Goal: Information Seeking & Learning: Learn about a topic

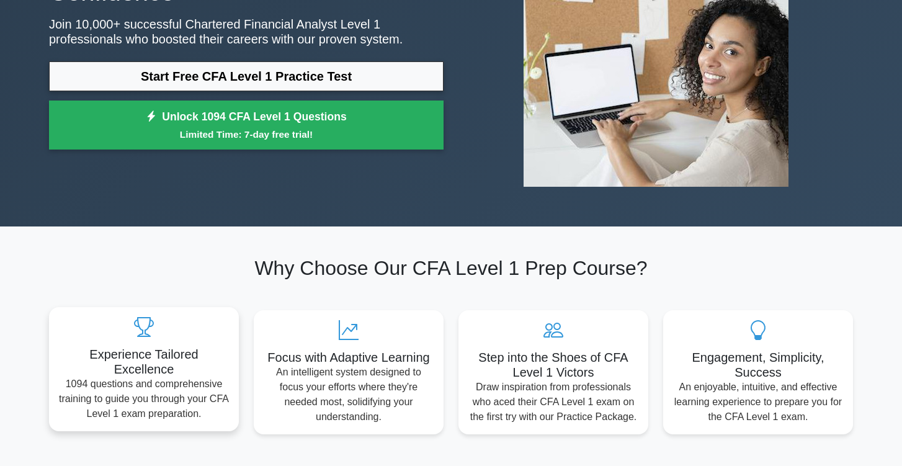
scroll to position [164, 0]
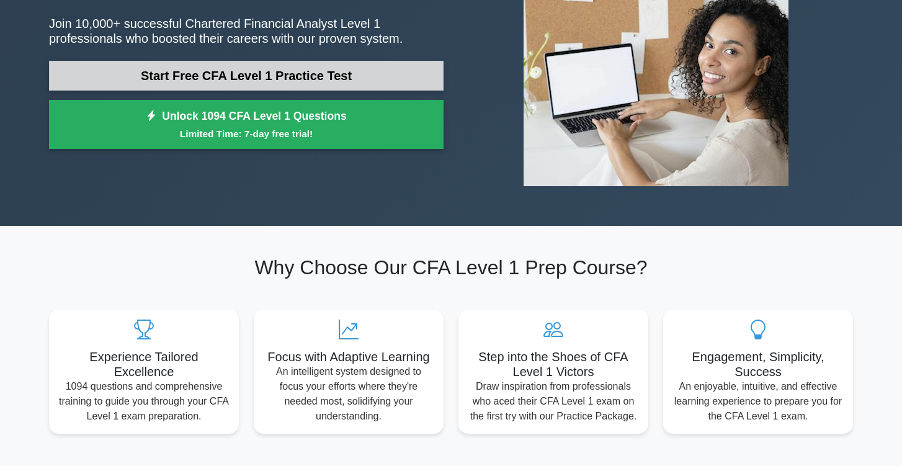
click at [273, 86] on link "Start Free CFA Level 1 Practice Test" at bounding box center [246, 76] width 394 height 30
click at [239, 73] on link "Start Free CFA Level 1 Practice Test" at bounding box center [246, 76] width 394 height 30
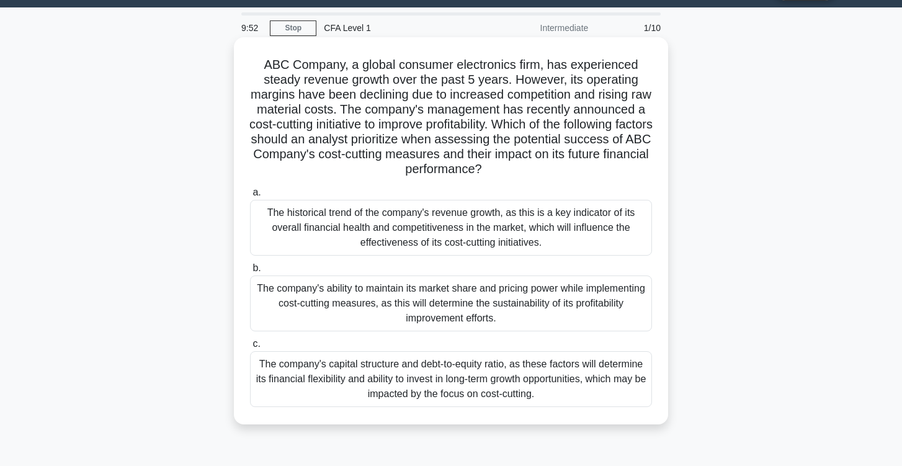
scroll to position [29, 0]
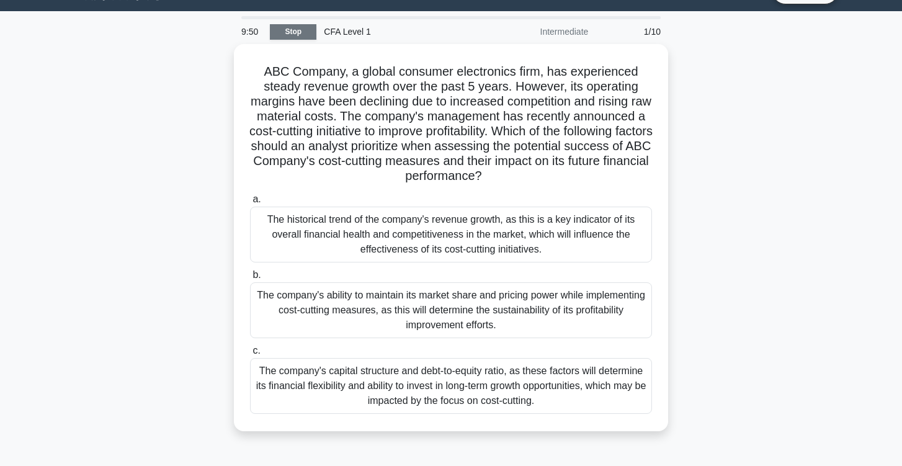
click at [283, 31] on link "Stop" at bounding box center [293, 32] width 47 height 16
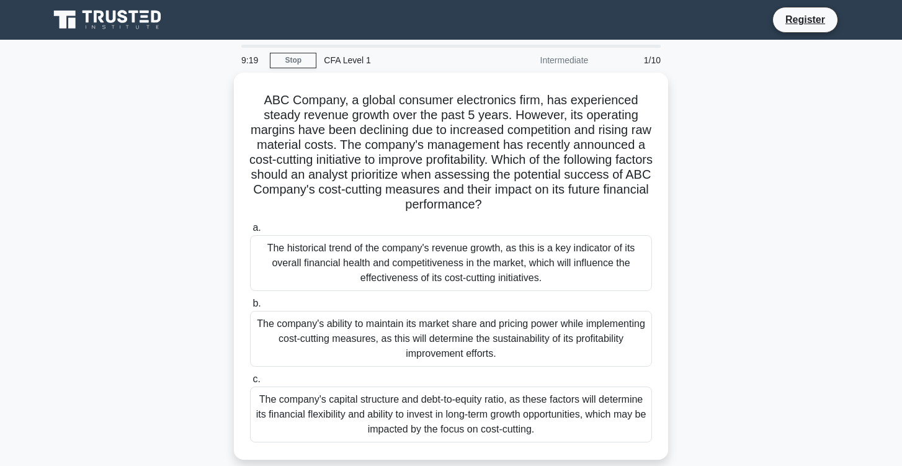
scroll to position [0, 0]
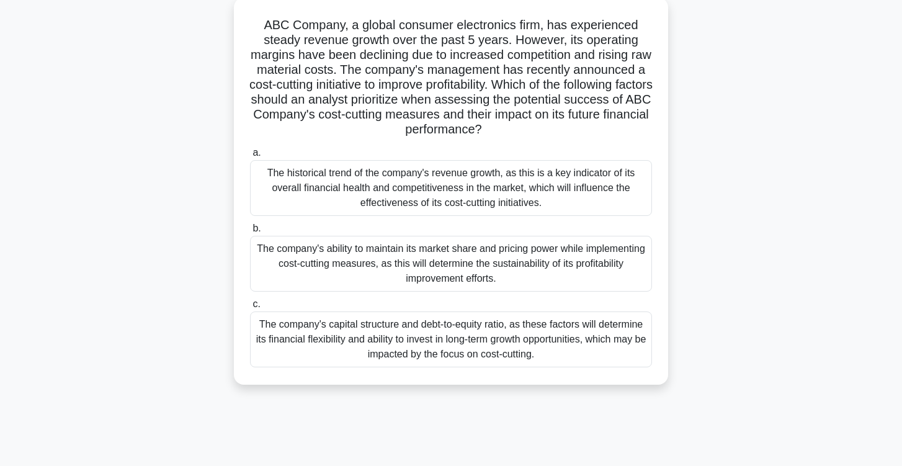
scroll to position [72, 0]
click at [526, 184] on div "The historical trend of the company's revenue growth, as this is a key indicato…" at bounding box center [451, 188] width 402 height 56
click at [250, 157] on input "a. The historical trend of the company's revenue growth, as this is a key indic…" at bounding box center [250, 153] width 0 height 8
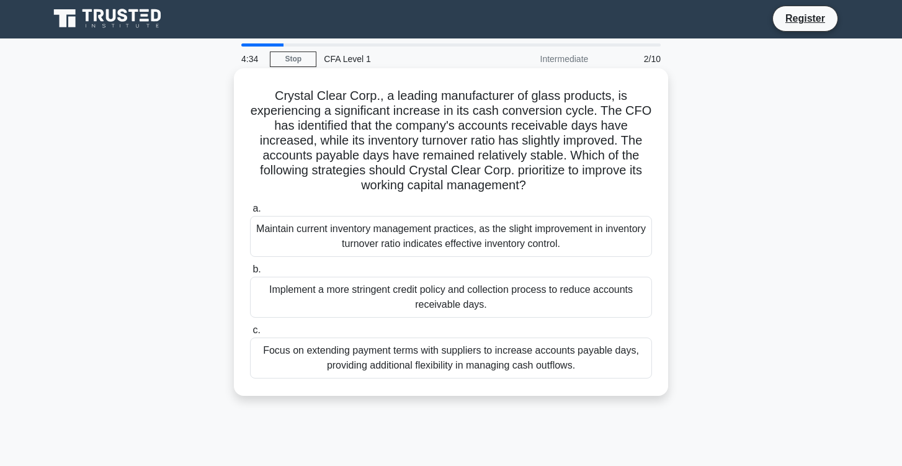
scroll to position [0, 0]
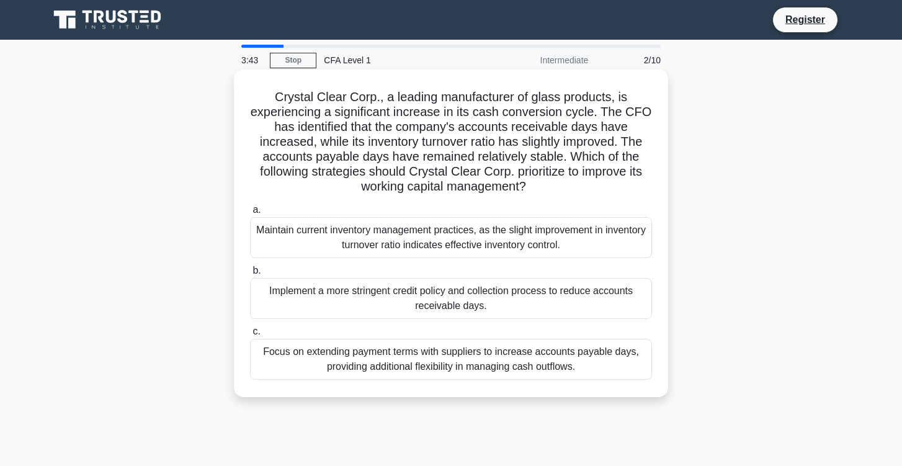
click at [376, 360] on div "Focus on extending payment terms with suppliers to increase accounts payable da…" at bounding box center [451, 359] width 402 height 41
click at [250, 335] on input "c. Focus on extending payment terms with suppliers to increase accounts payable…" at bounding box center [250, 331] width 0 height 8
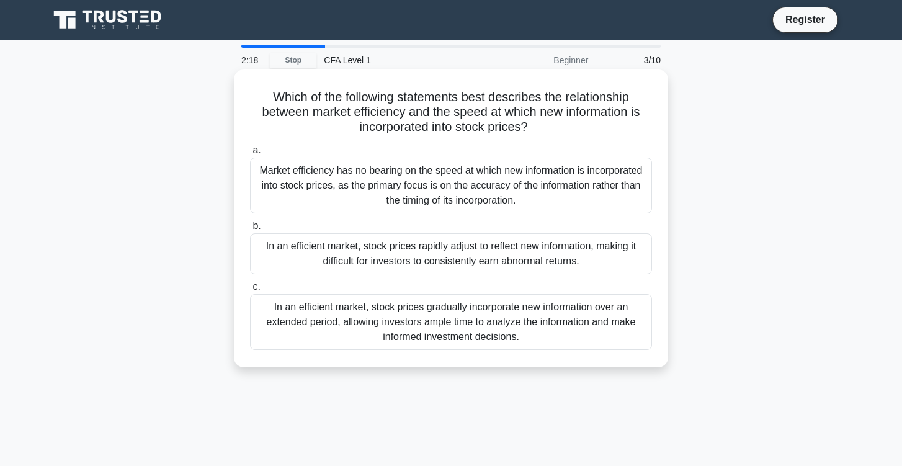
click at [446, 264] on div "In an efficient market, stock prices rapidly adjust to reflect new information,…" at bounding box center [451, 253] width 402 height 41
click at [250, 230] on input "b. In an efficient market, stock prices rapidly adjust to reflect new informati…" at bounding box center [250, 226] width 0 height 8
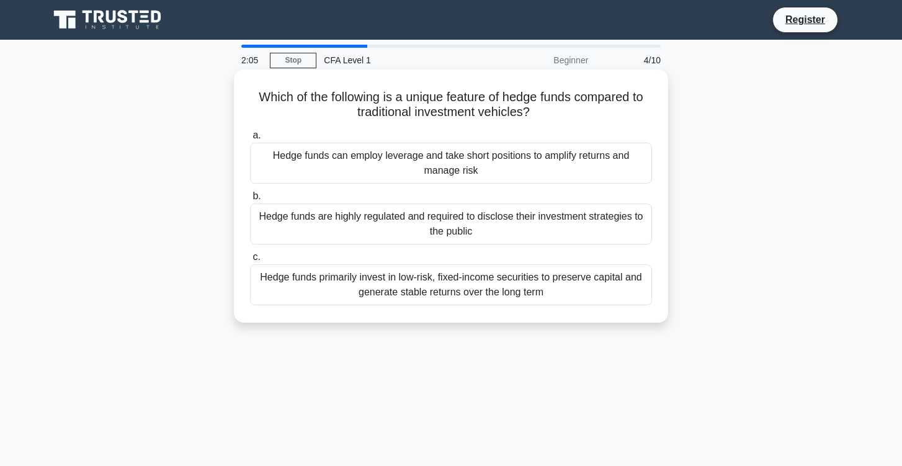
click at [518, 164] on div "Hedge funds can employ leverage and take short positions to amplify returns and…" at bounding box center [451, 163] width 402 height 41
click at [250, 140] on input "a. Hedge funds can employ leverage and take short positions to amplify returns …" at bounding box center [250, 135] width 0 height 8
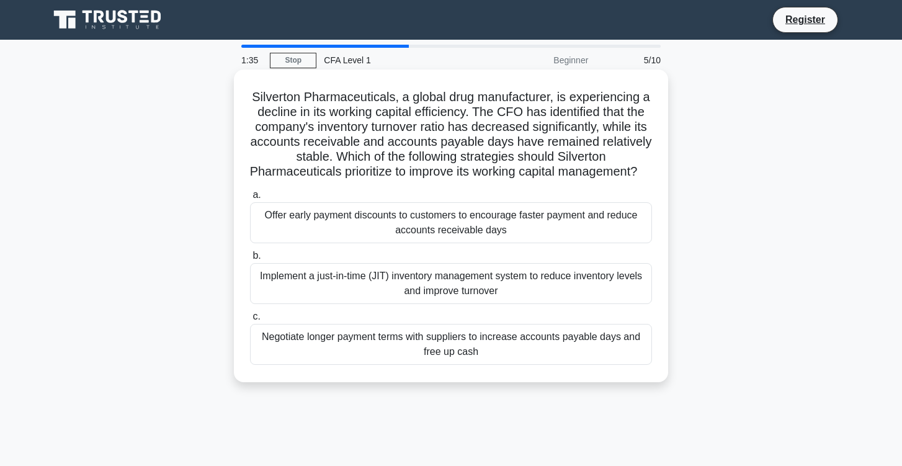
click at [481, 354] on div "Negotiate longer payment terms with suppliers to increase accounts payable days…" at bounding box center [451, 344] width 402 height 41
click at [250, 321] on input "c. Negotiate longer payment terms with suppliers to increase accounts payable d…" at bounding box center [250, 316] width 0 height 8
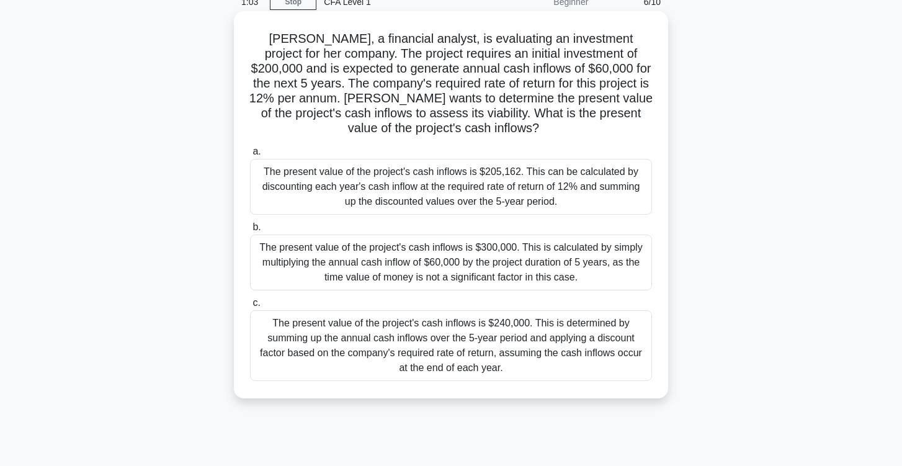
scroll to position [60, 0]
click at [482, 359] on div "The present value of the project's cash inflows is $240,000. This is determined…" at bounding box center [451, 344] width 402 height 71
click at [250, 306] on input "c. The present value of the project's cash inflows is $240,000. This is determi…" at bounding box center [250, 302] width 0 height 8
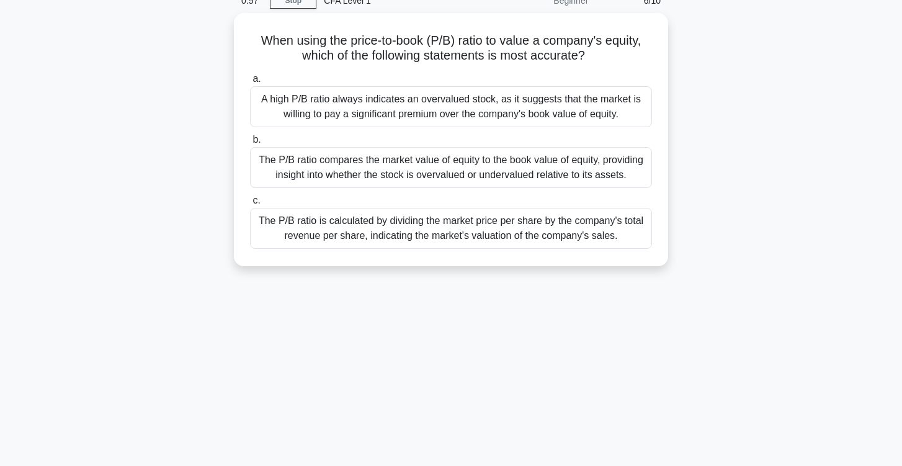
scroll to position [0, 0]
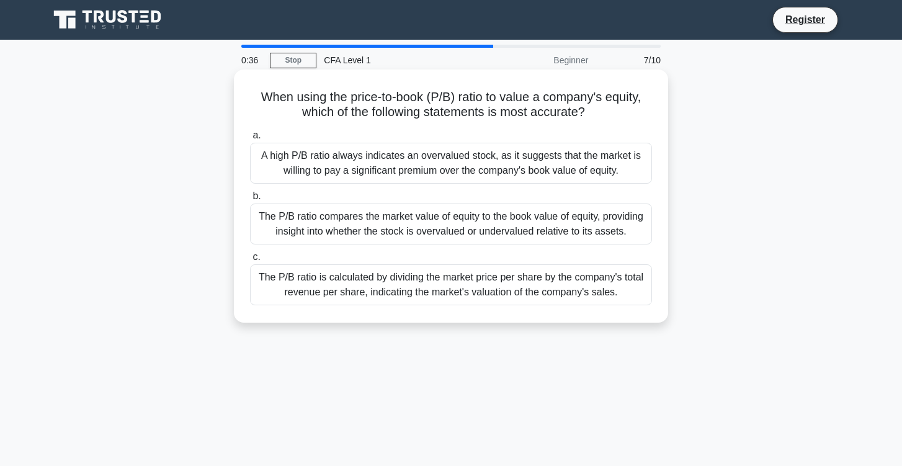
click at [474, 228] on div "The P/B ratio compares the market value of equity to the book value of equity, …" at bounding box center [451, 223] width 402 height 41
click at [250, 200] on input "b. The P/B ratio compares the market value of equity to the book value of equit…" at bounding box center [250, 196] width 0 height 8
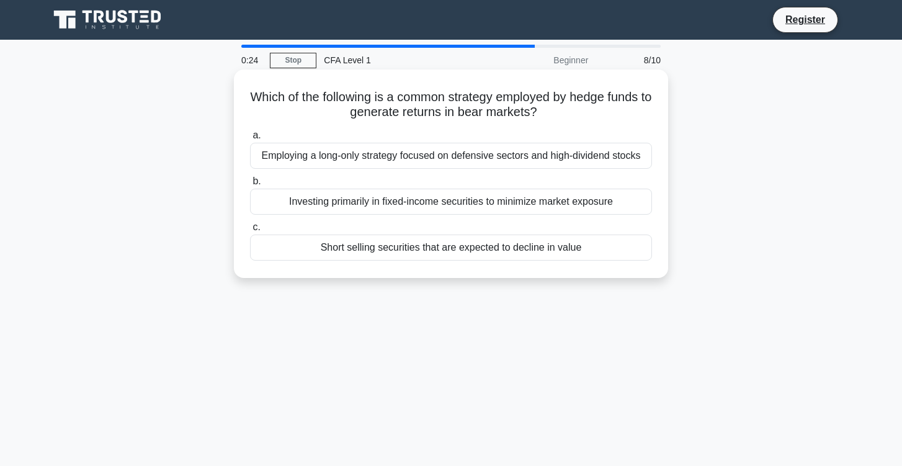
click at [468, 201] on div "Investing primarily in fixed-income securities to minimize market exposure" at bounding box center [451, 201] width 402 height 26
click at [250, 185] on input "b. Investing primarily in fixed-income securities to minimize market exposure" at bounding box center [250, 181] width 0 height 8
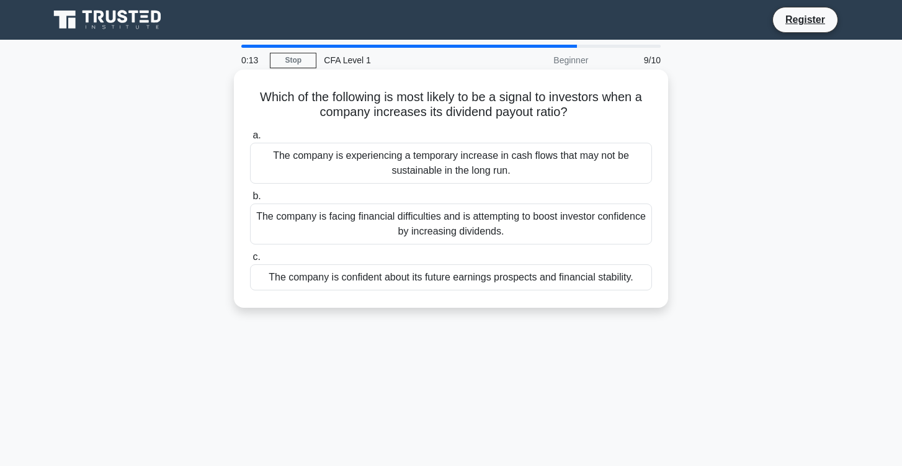
click at [469, 234] on div "The company is facing financial difficulties and is attempting to boost investo…" at bounding box center [451, 223] width 402 height 41
click at [250, 200] on input "b. The company is facing financial difficulties and is attempting to boost inve…" at bounding box center [250, 196] width 0 height 8
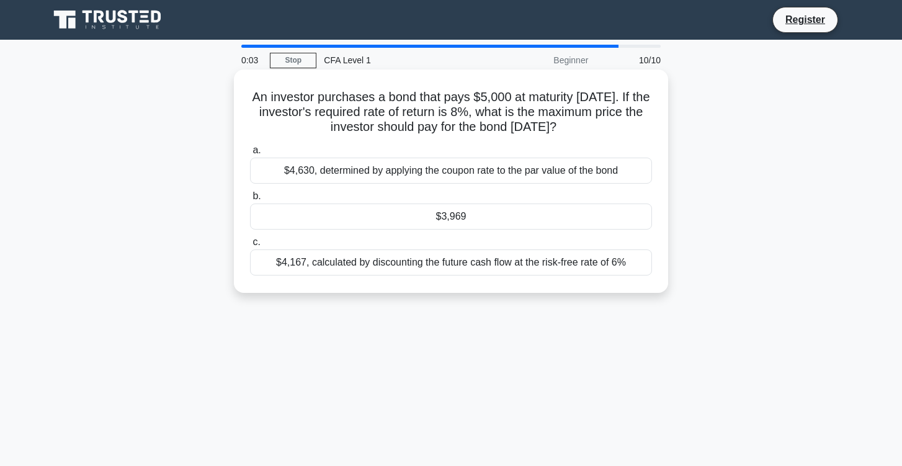
click at [474, 175] on div "$4,630, determined by applying the coupon rate to the par value of the bond" at bounding box center [451, 170] width 402 height 26
click at [250, 154] on input "a. $4,630, determined by applying the coupon rate to the par value of the bond" at bounding box center [250, 150] width 0 height 8
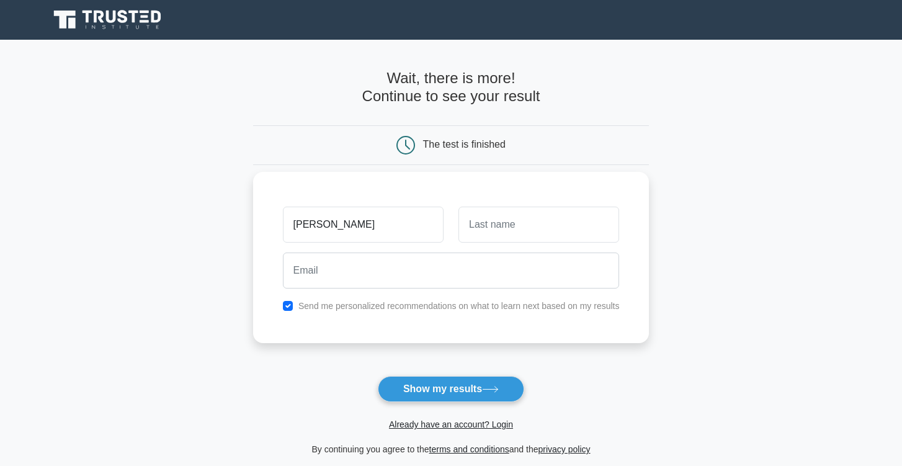
type input "[PERSON_NAME]"
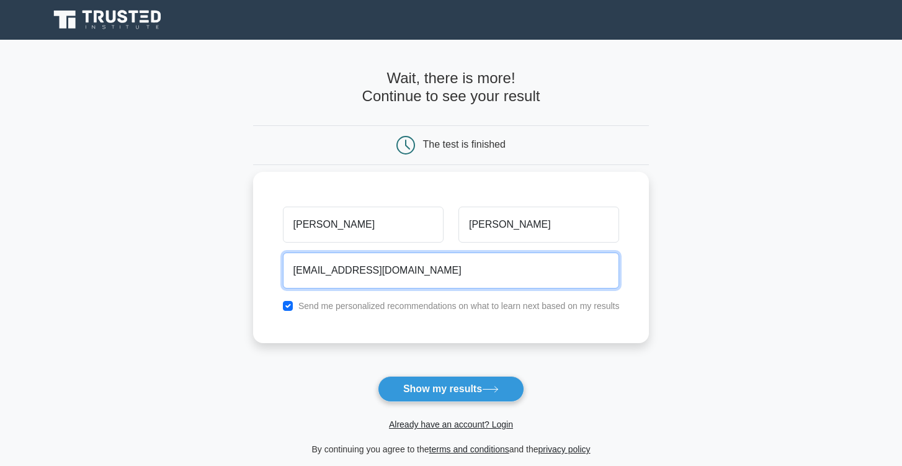
type input "[EMAIL_ADDRESS][DOMAIN_NAME]"
click at [450, 388] on button "Show my results" at bounding box center [451, 389] width 146 height 26
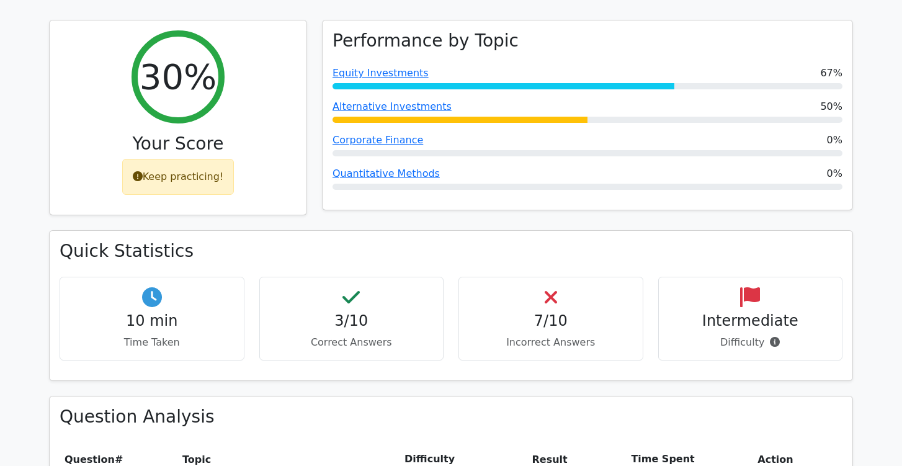
scroll to position [523, 0]
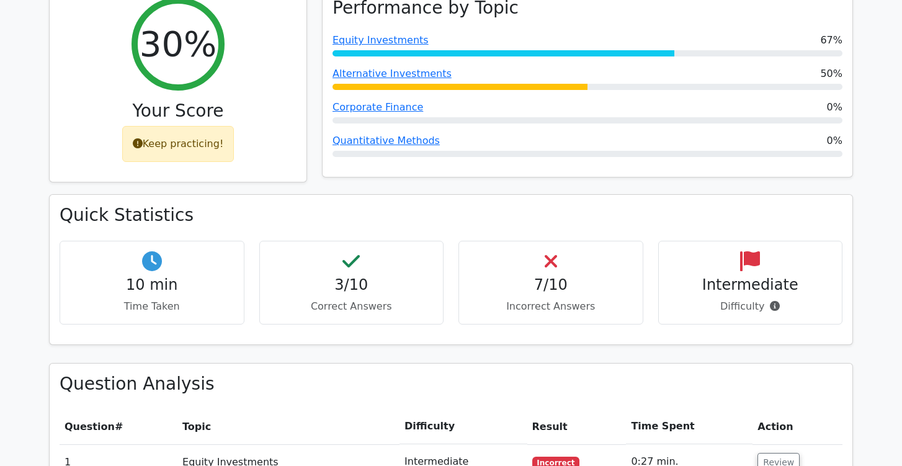
click at [532, 276] on h4 "7/10" at bounding box center [551, 285] width 164 height 18
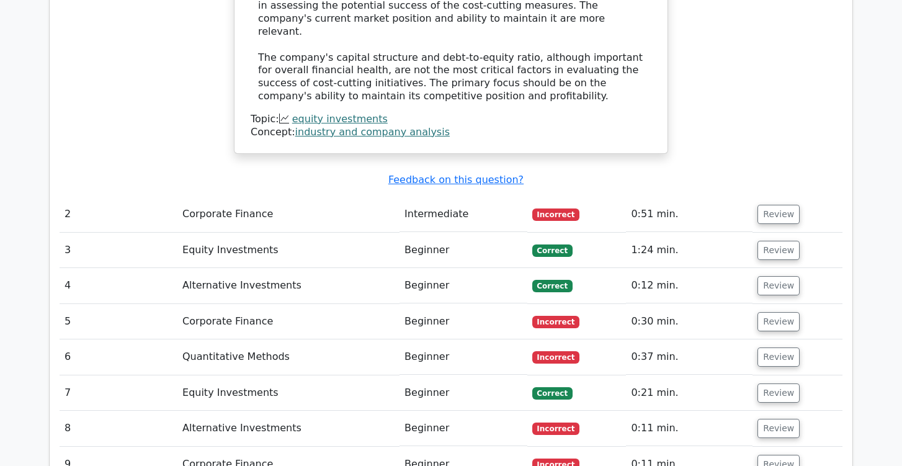
scroll to position [1564, 0]
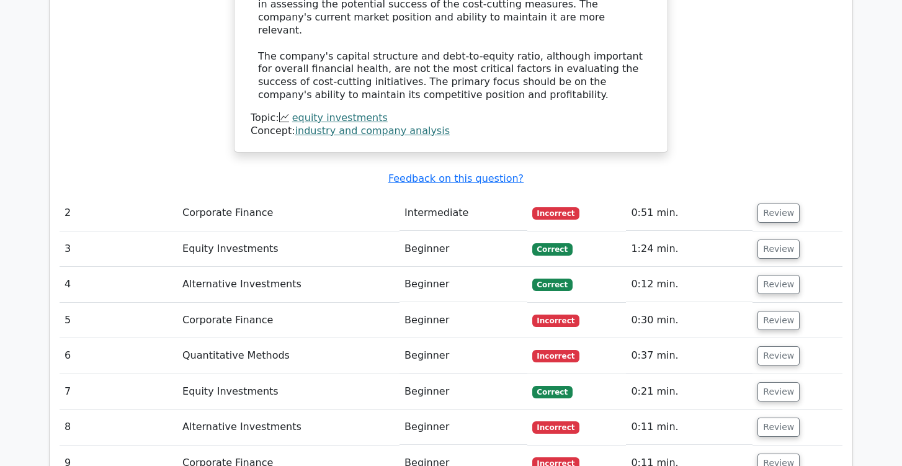
click at [530, 303] on td "Incorrect" at bounding box center [576, 320] width 99 height 35
click at [768, 311] on button "Review" at bounding box center [778, 320] width 42 height 19
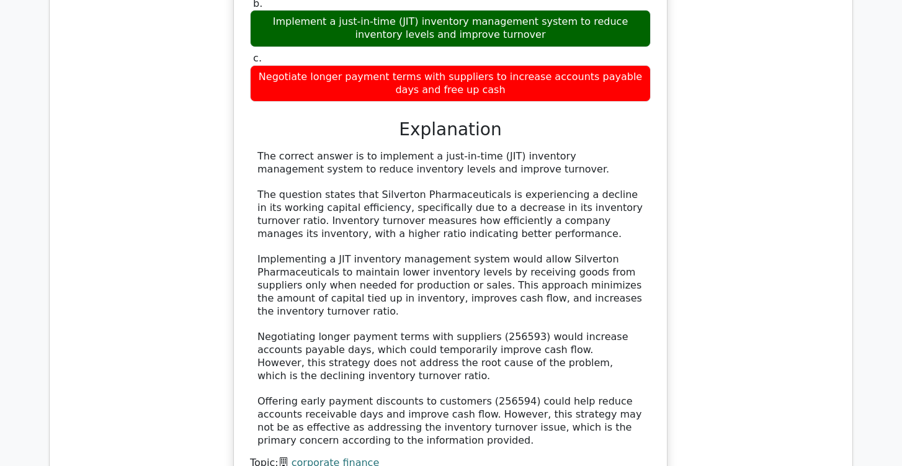
scroll to position [2104, 0]
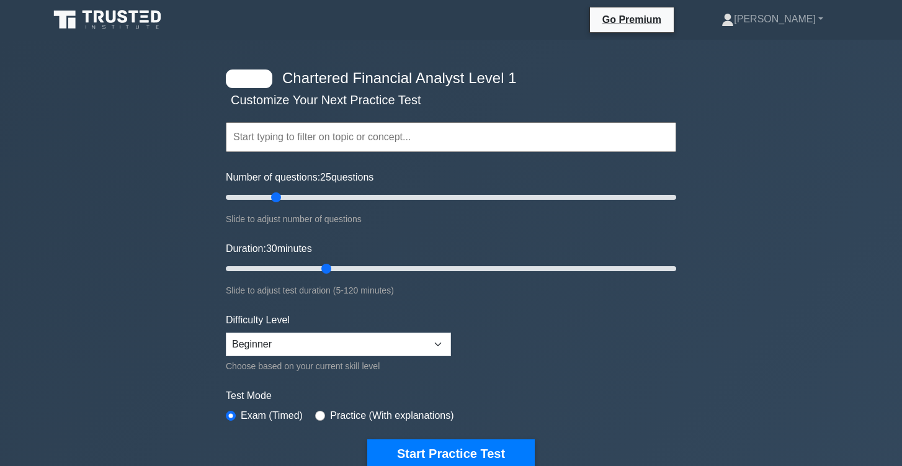
scroll to position [164, 0]
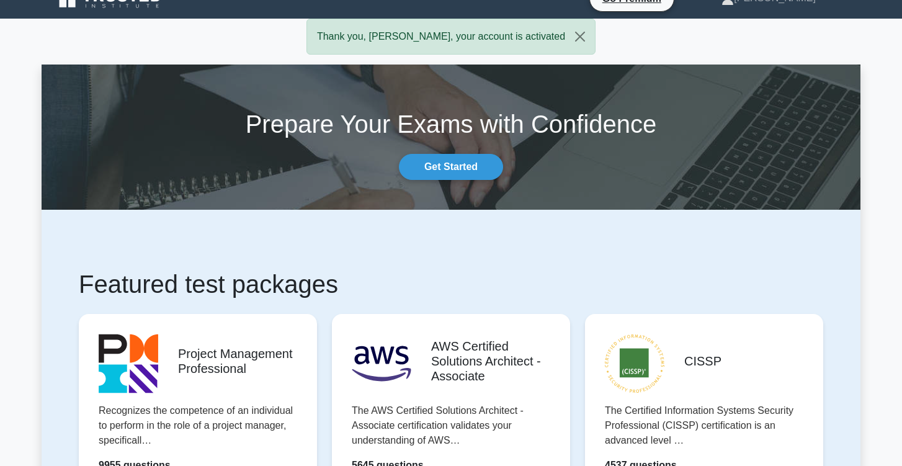
scroll to position [22, 0]
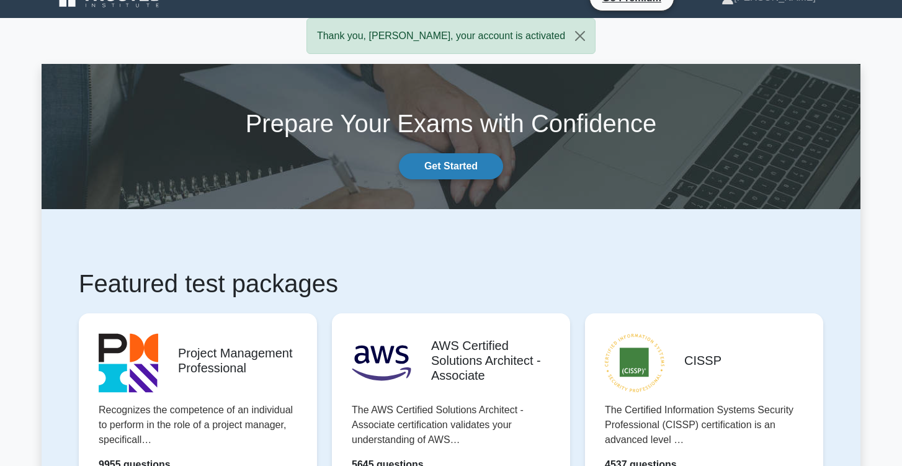
click at [476, 172] on link "Get Started" at bounding box center [451, 166] width 104 height 26
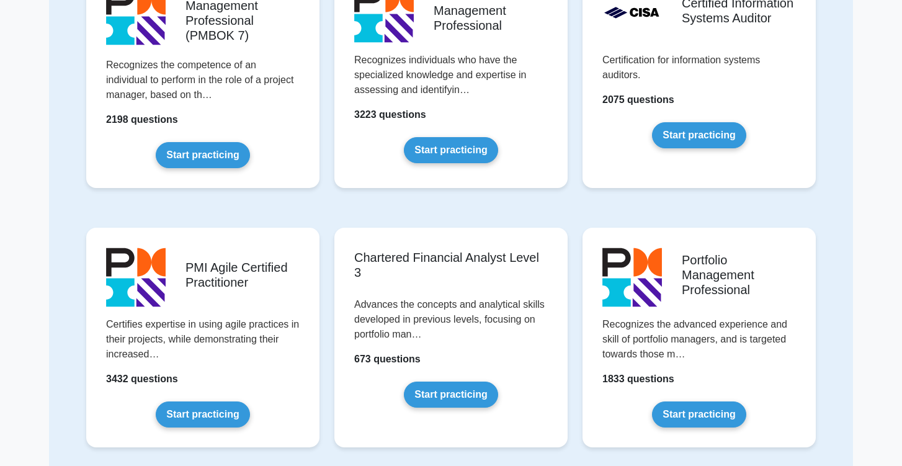
scroll to position [975, 0]
